Goal: Information Seeking & Learning: Learn about a topic

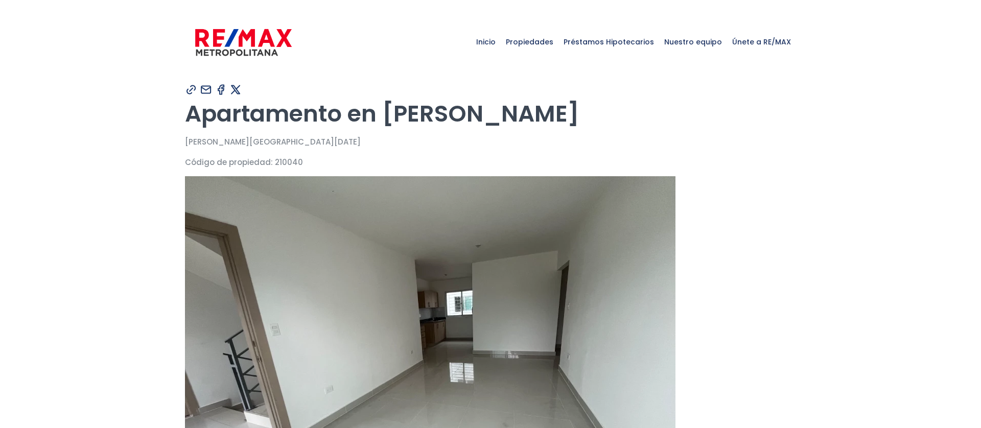
type input "Franklin"
type input "Marte"
type input "[PERSON_NAME][EMAIL_ADDRESS][PERSON_NAME][DOMAIN_NAME]"
type input "829-619-1904"
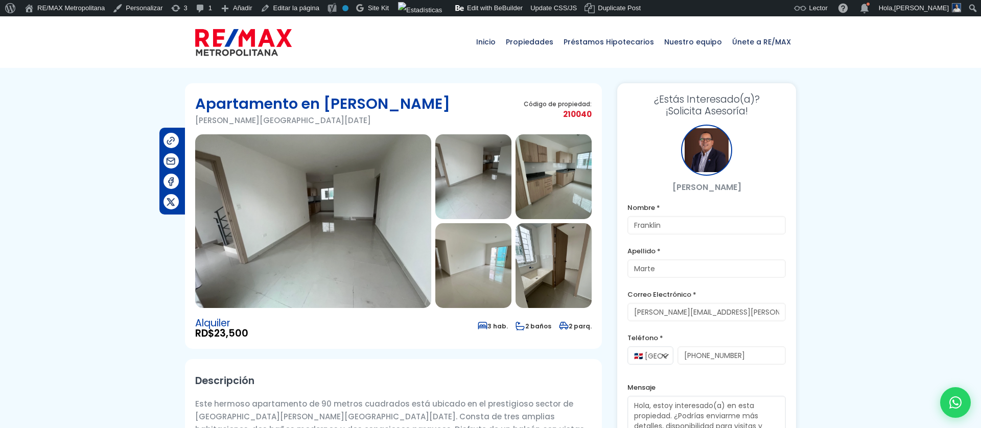
click at [573, 113] on span "210040" at bounding box center [558, 114] width 68 height 13
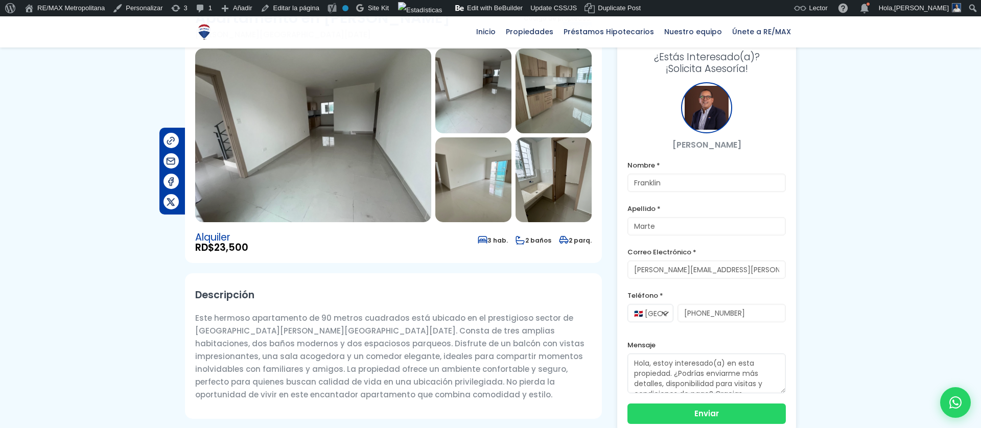
scroll to position [59, 0]
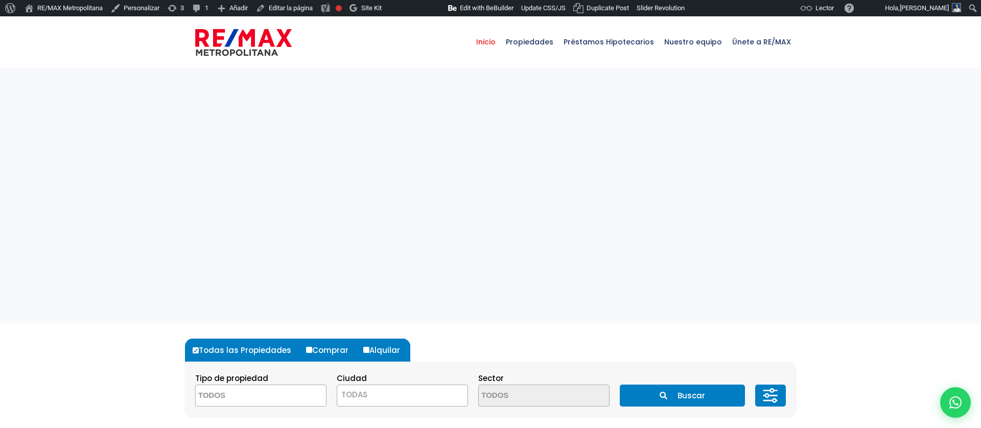
select select
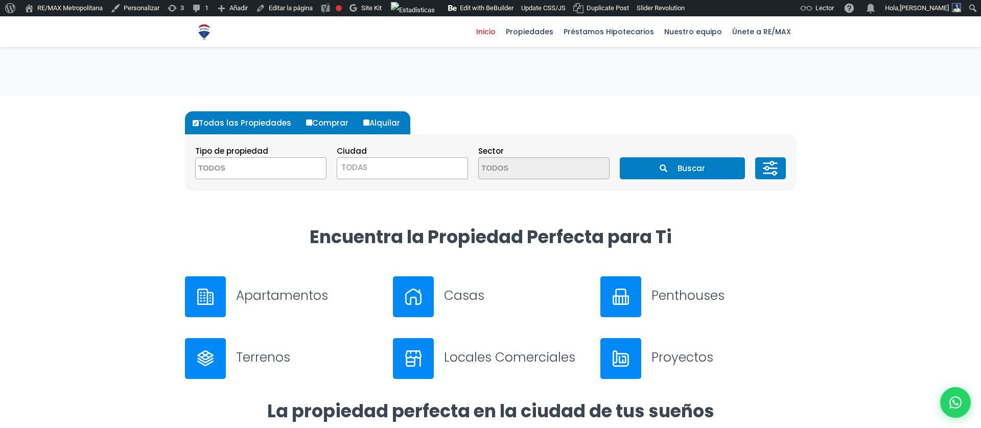
click at [251, 297] on h3 "Apartamentos" at bounding box center [308, 296] width 145 height 18
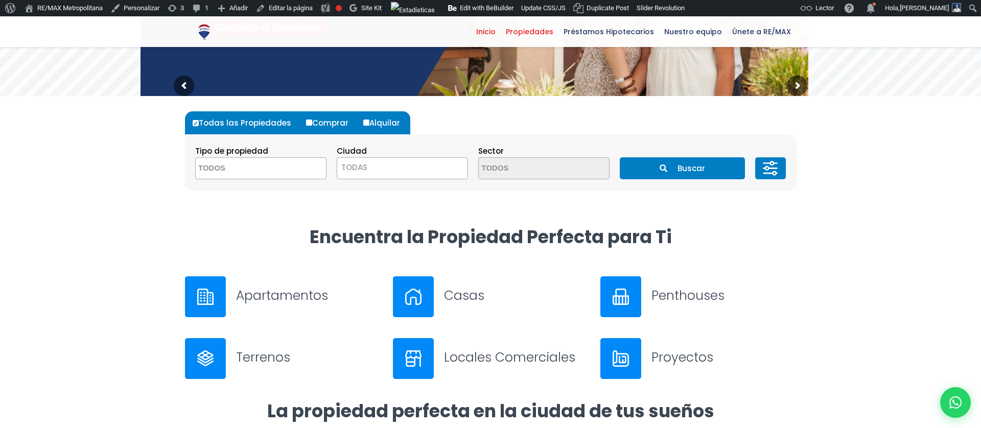
click at [537, 30] on span "Propiedades" at bounding box center [530, 31] width 58 height 15
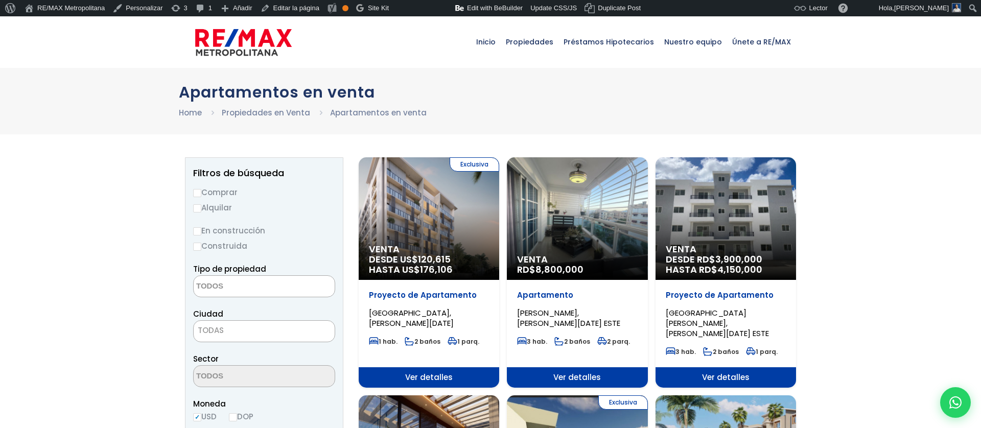
select select
click at [309, 7] on link "Editar la página" at bounding box center [290, 8] width 67 height 16
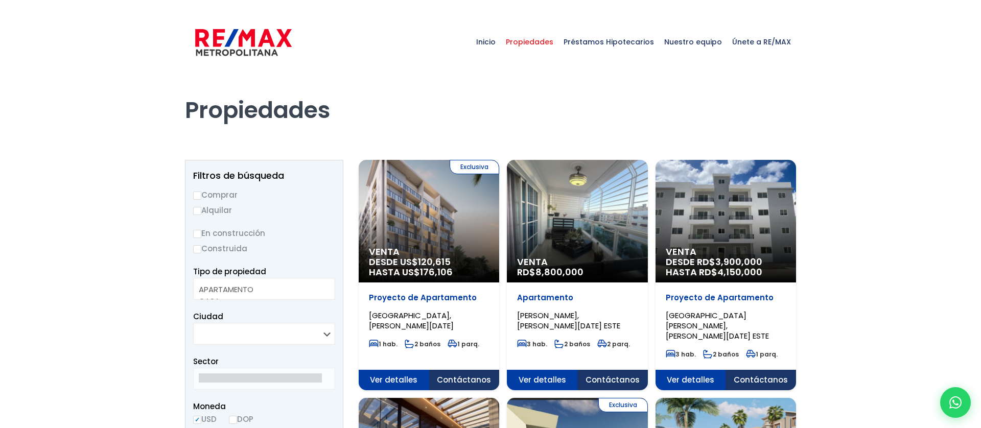
select select
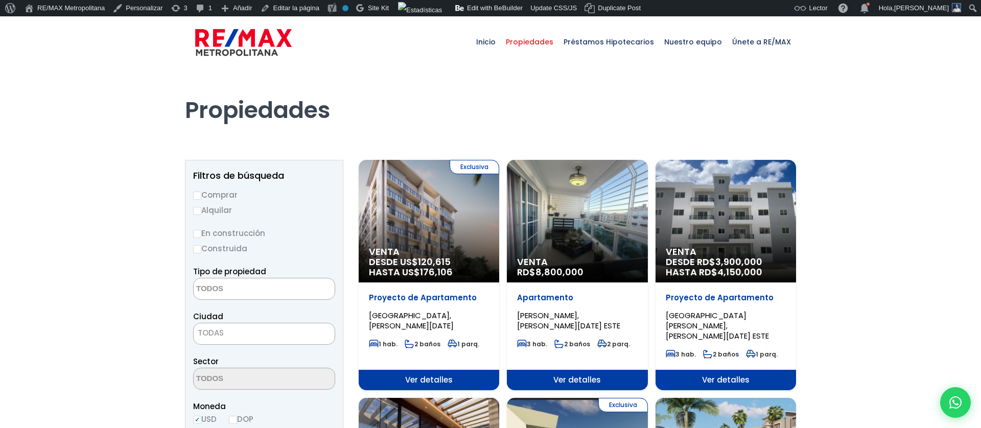
click at [220, 58] on link at bounding box center [243, 41] width 97 height 51
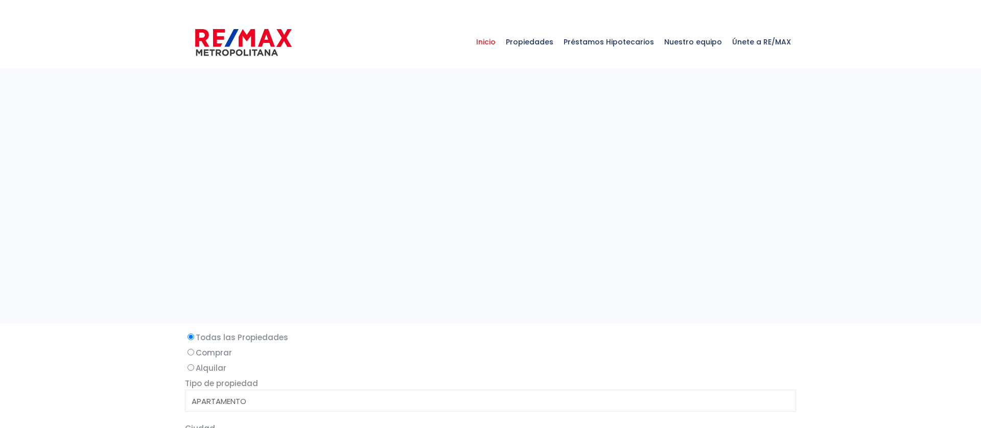
select select
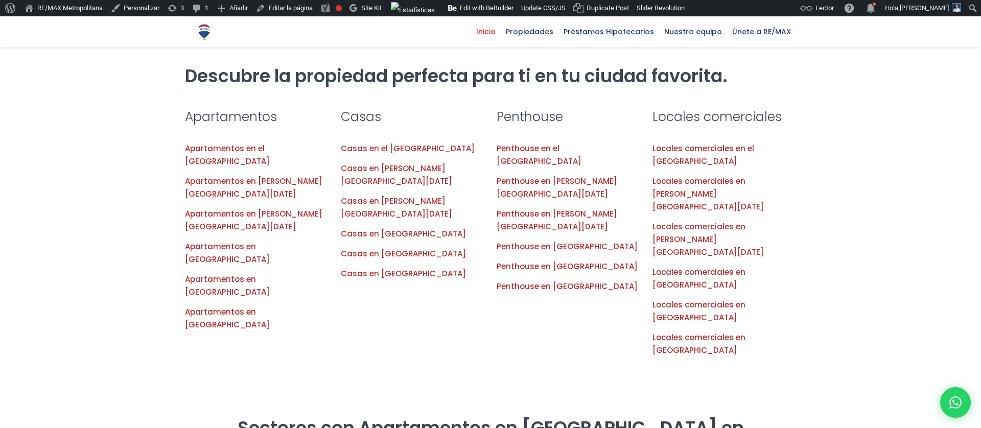
scroll to position [1071, 0]
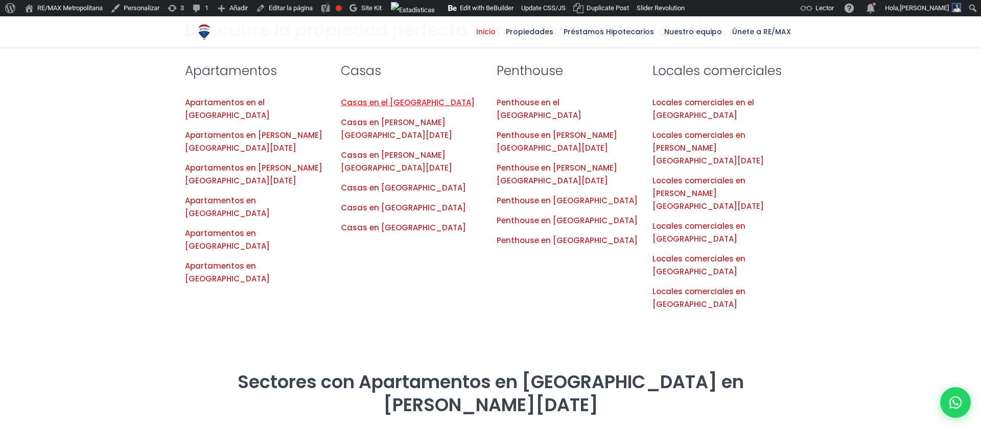
click at [382, 97] on link "Casas en el Distrito Nacional" at bounding box center [408, 102] width 134 height 11
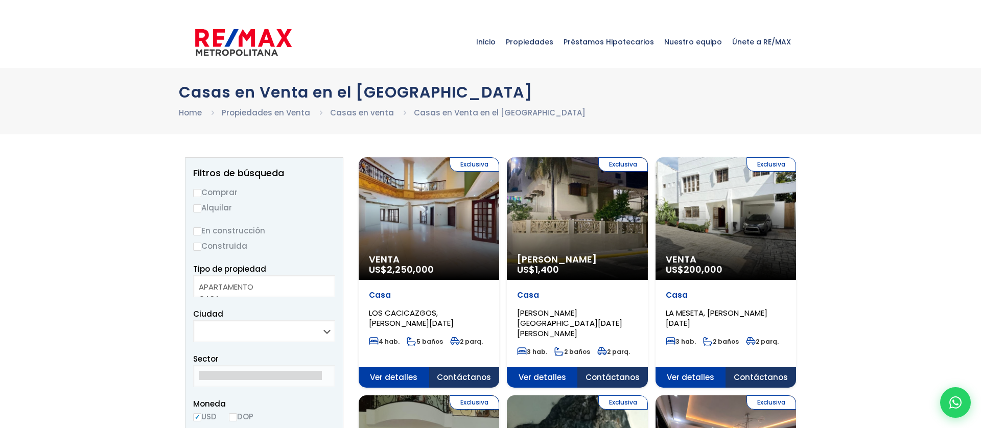
select select
